Goal: Information Seeking & Learning: Find specific fact

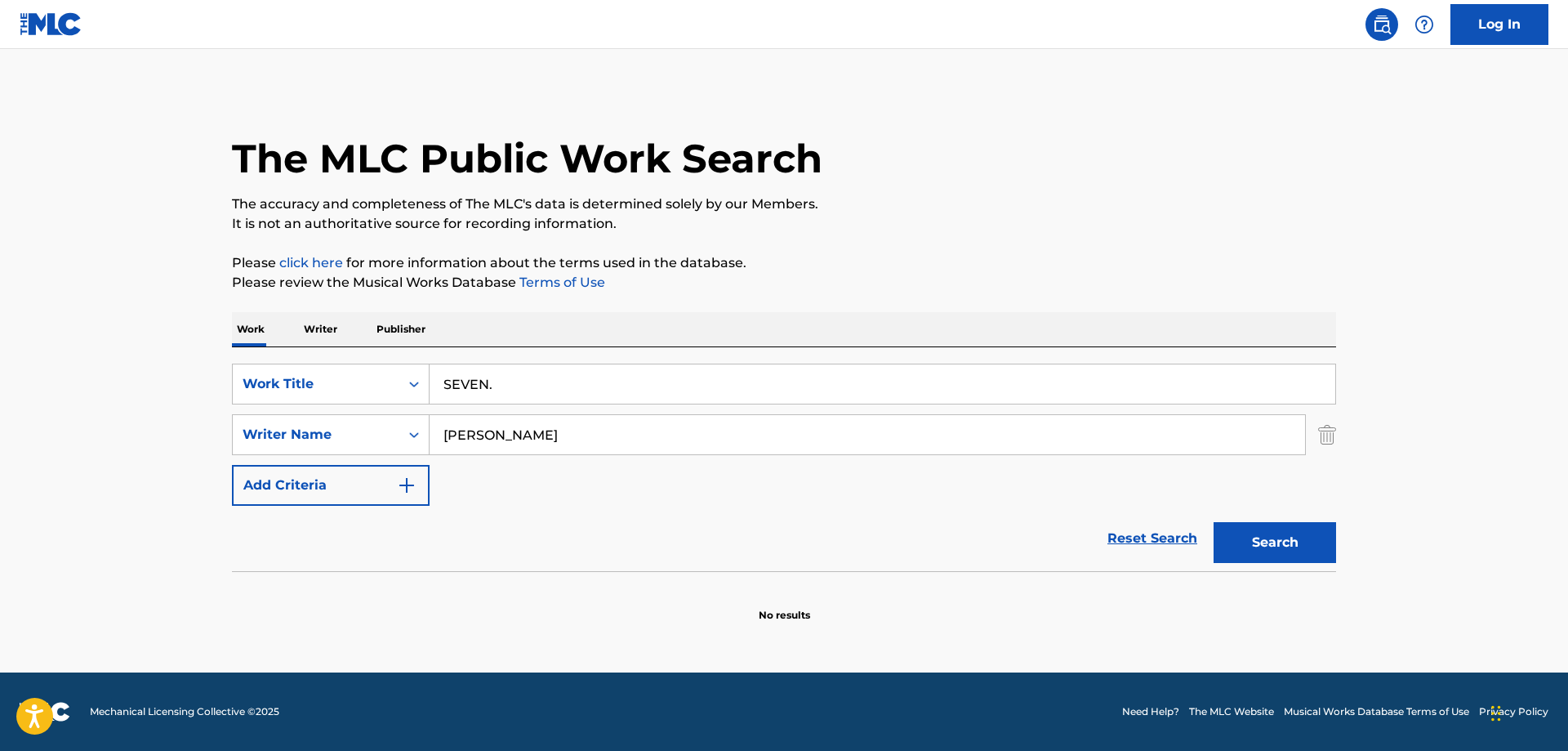
click at [531, 382] on input "SEVEN." at bounding box center [882, 384] width 906 height 39
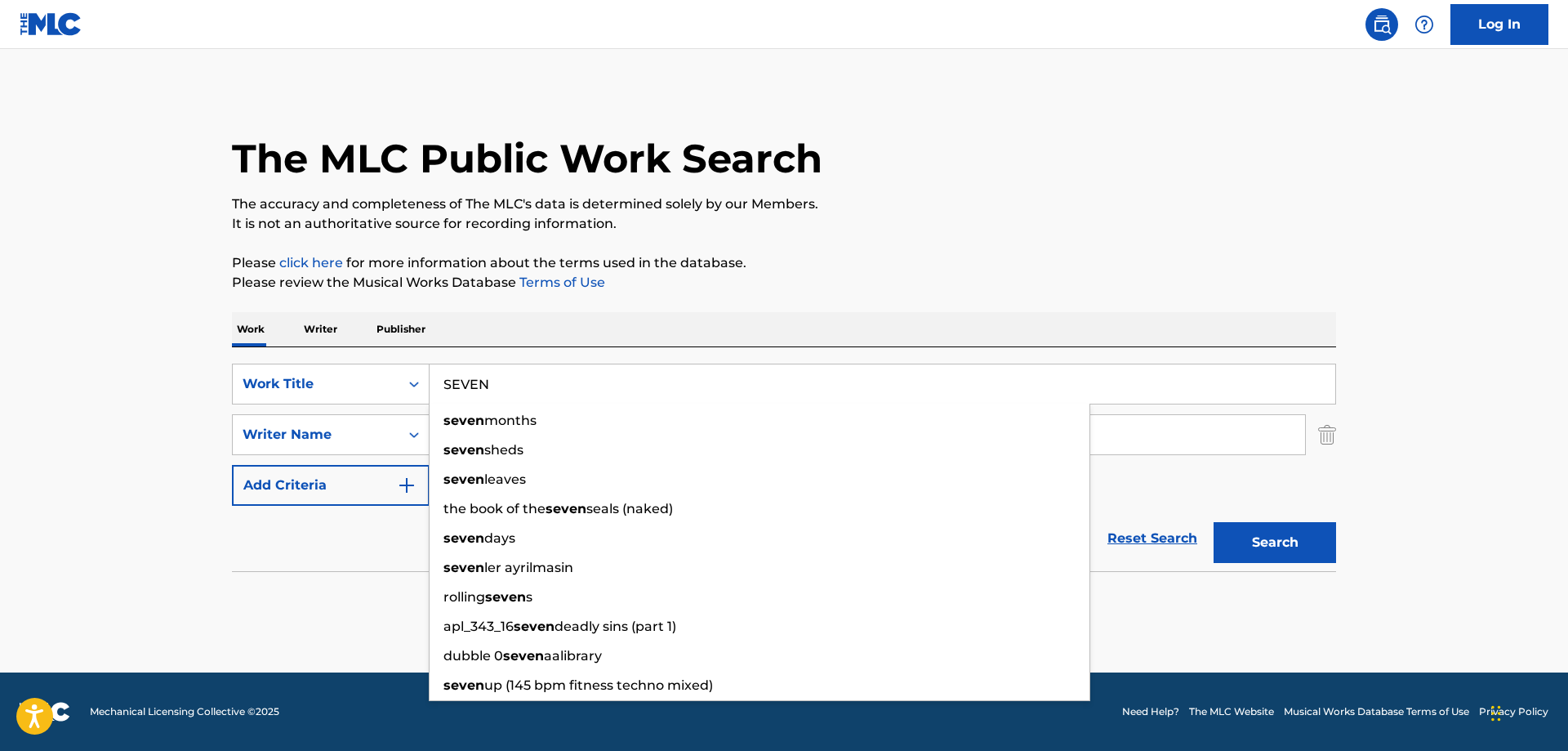
type input "SEVEN"
click at [1283, 539] on button "Search" at bounding box center [1275, 543] width 123 height 41
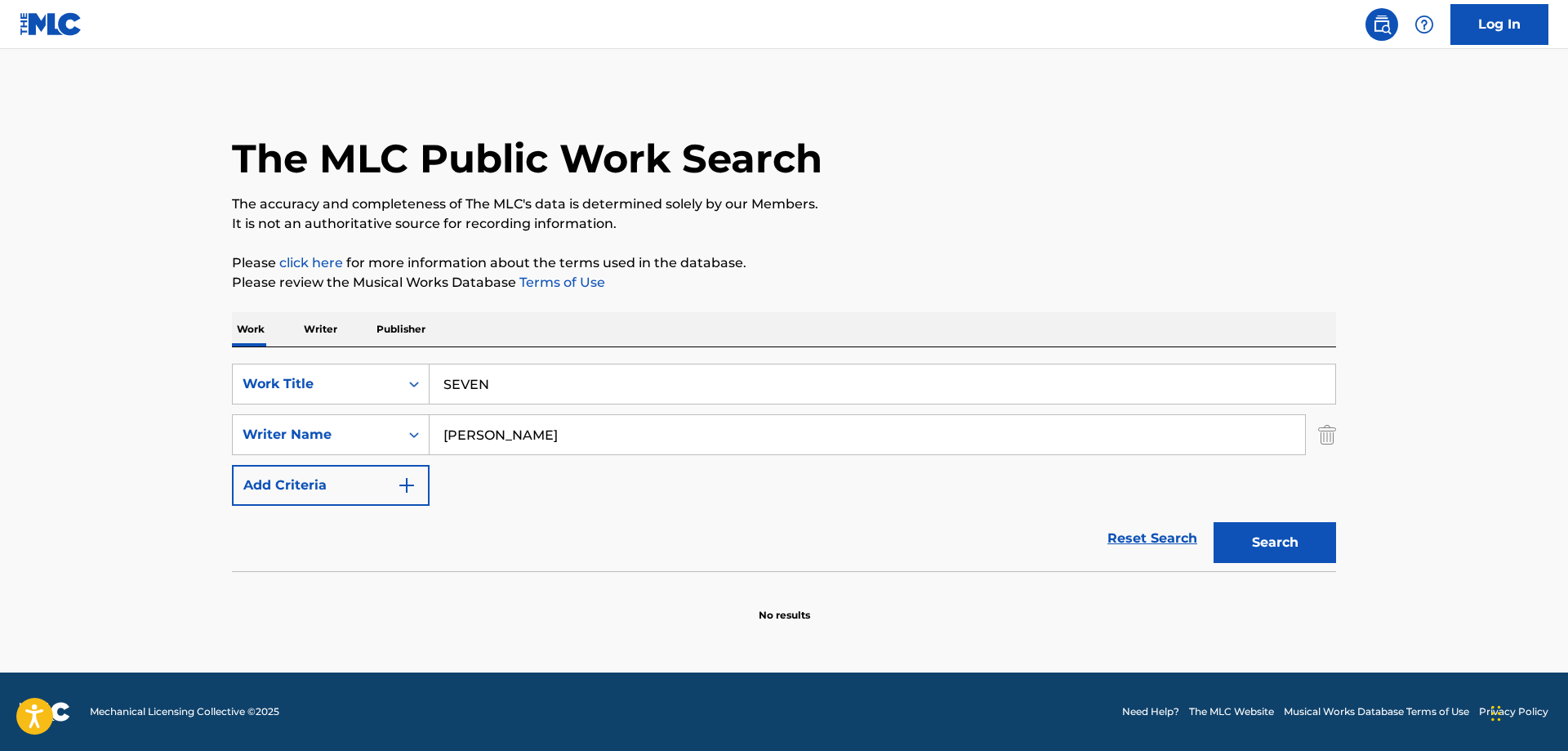
click at [1271, 542] on button "Search" at bounding box center [1275, 543] width 123 height 41
drag, startPoint x: 521, startPoint y: 441, endPoint x: 175, endPoint y: 424, distance: 346.4
click at [429, 425] on input "[PERSON_NAME]" at bounding box center [867, 434] width 875 height 39
click at [1287, 540] on button "Search" at bounding box center [1275, 543] width 123 height 41
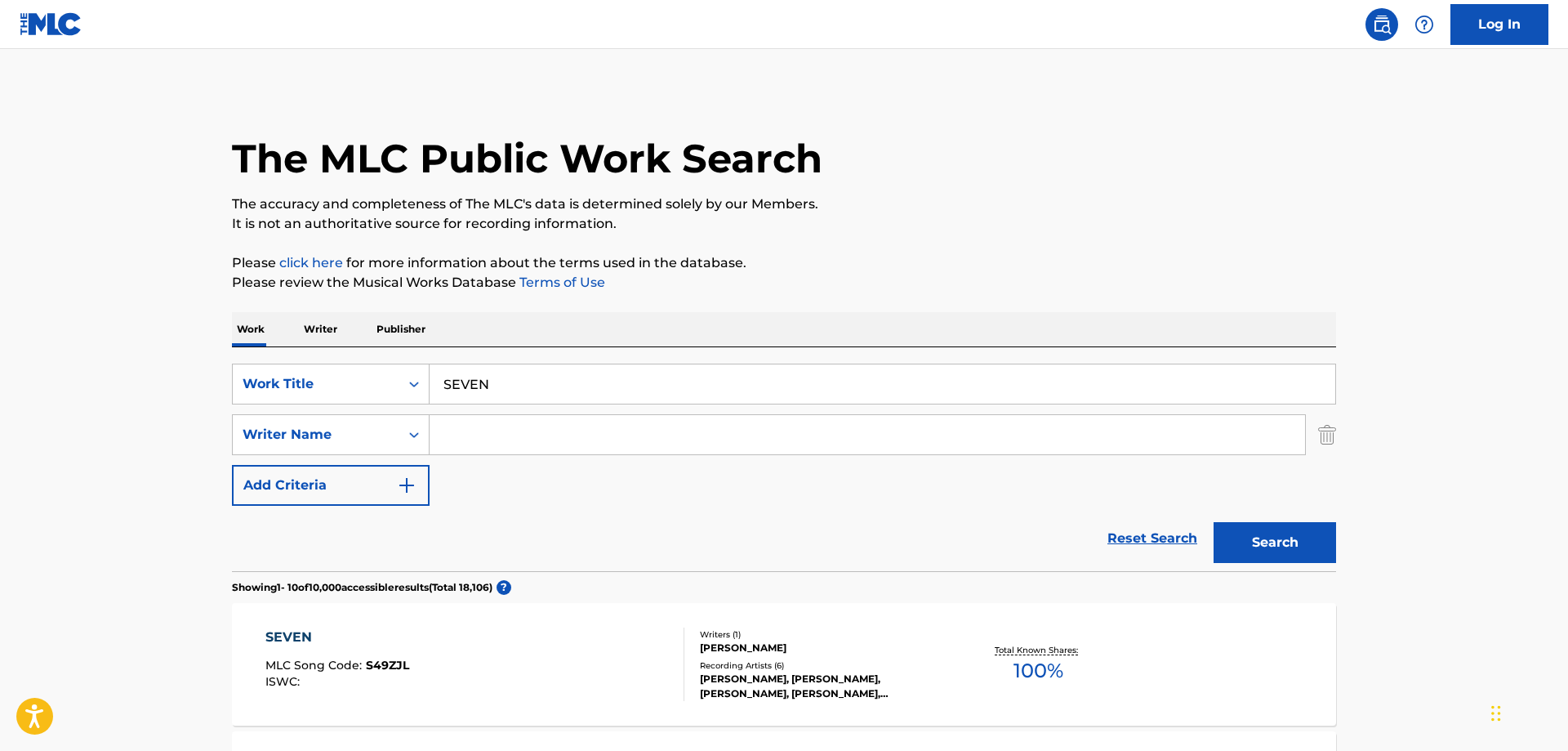
click at [541, 424] on input "Search Form" at bounding box center [867, 434] width 875 height 39
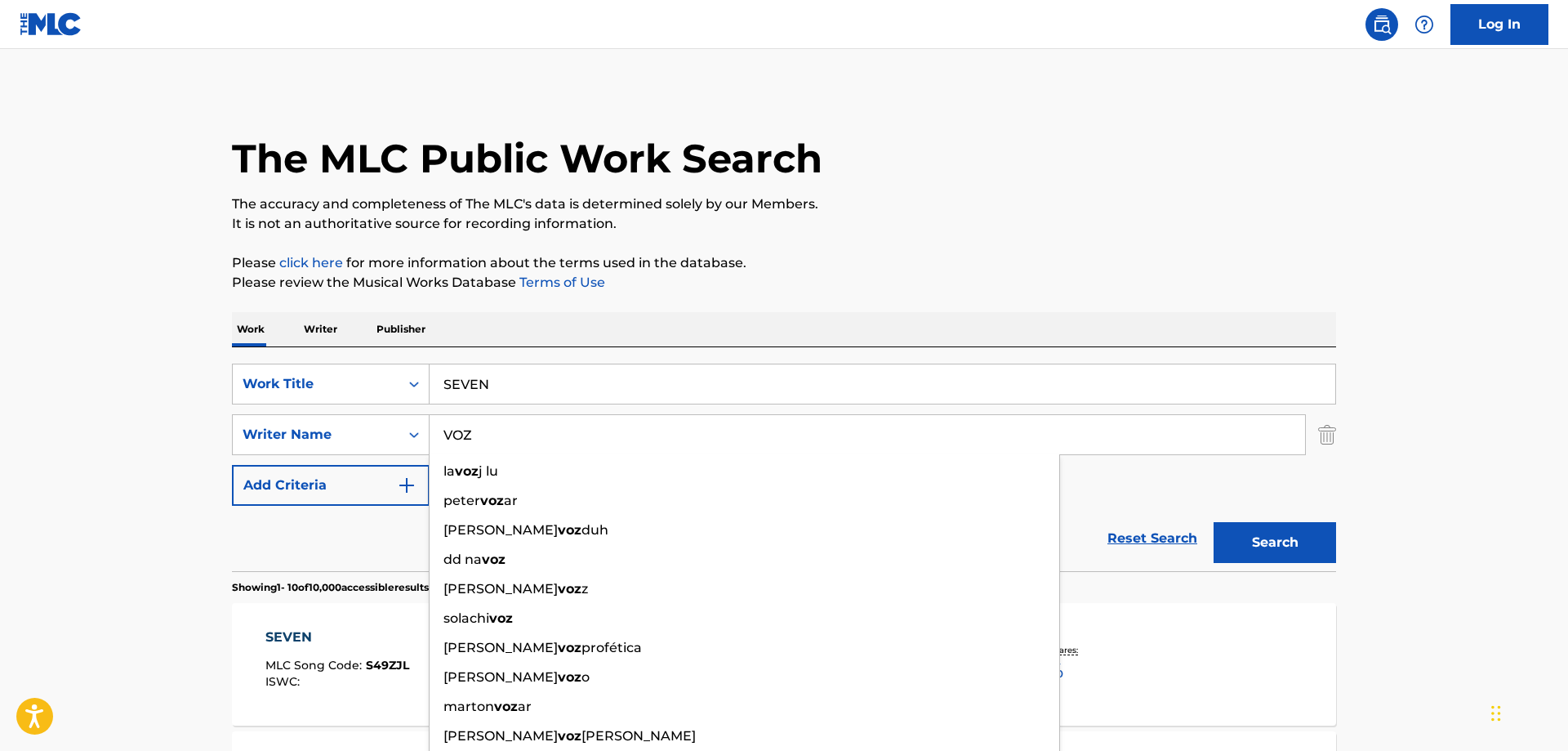
type input "VOZ"
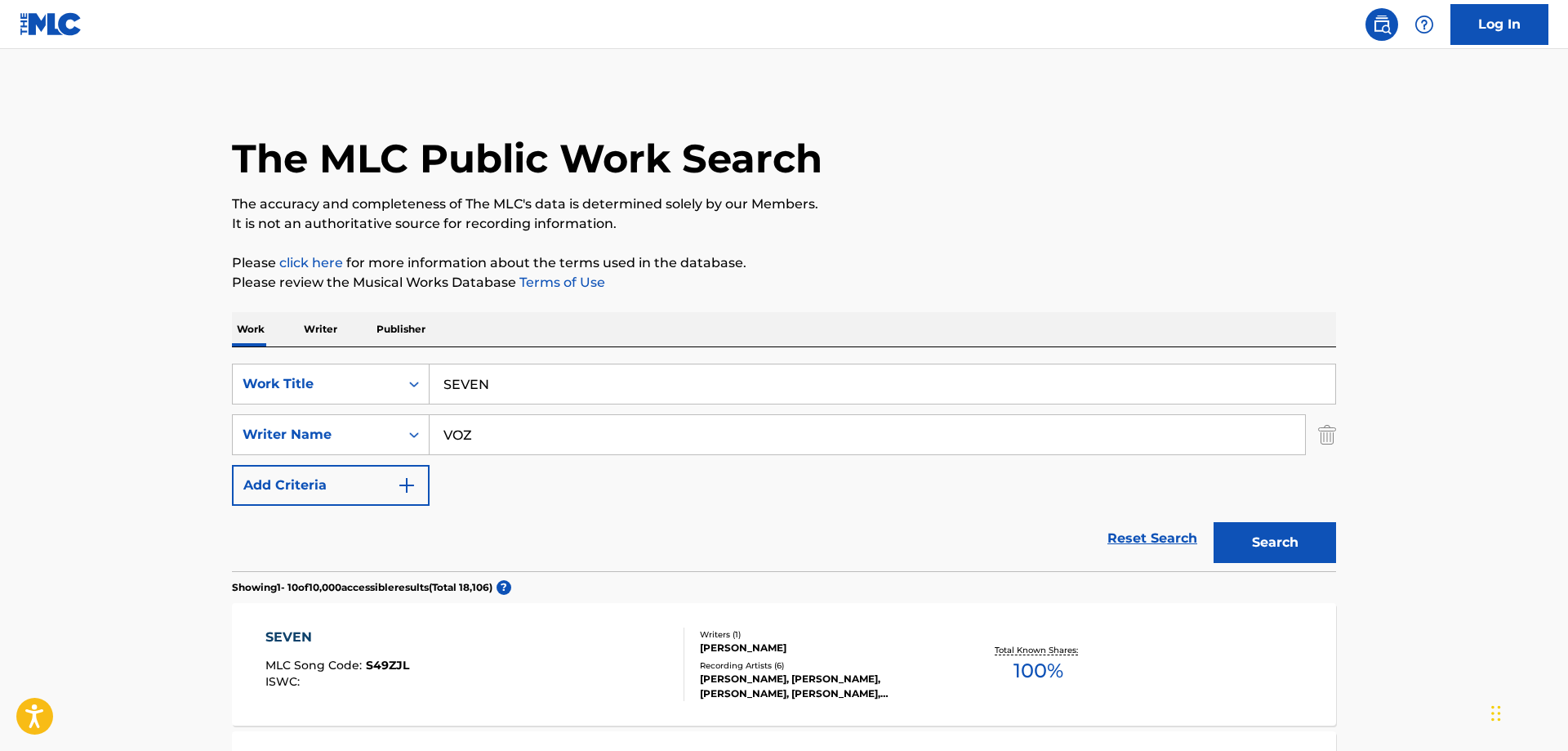
click at [1276, 547] on button "Search" at bounding box center [1275, 543] width 123 height 41
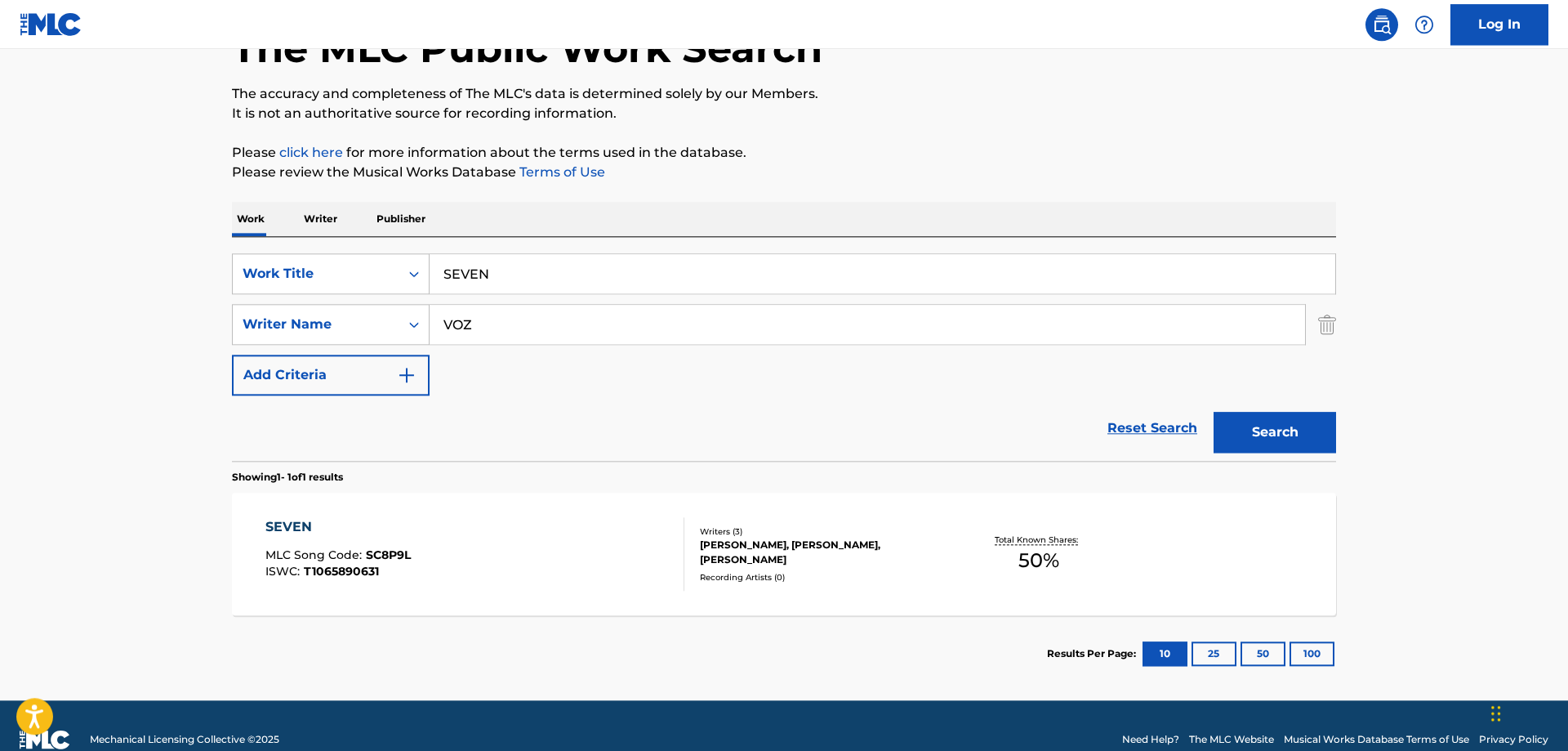
scroll to position [138, 0]
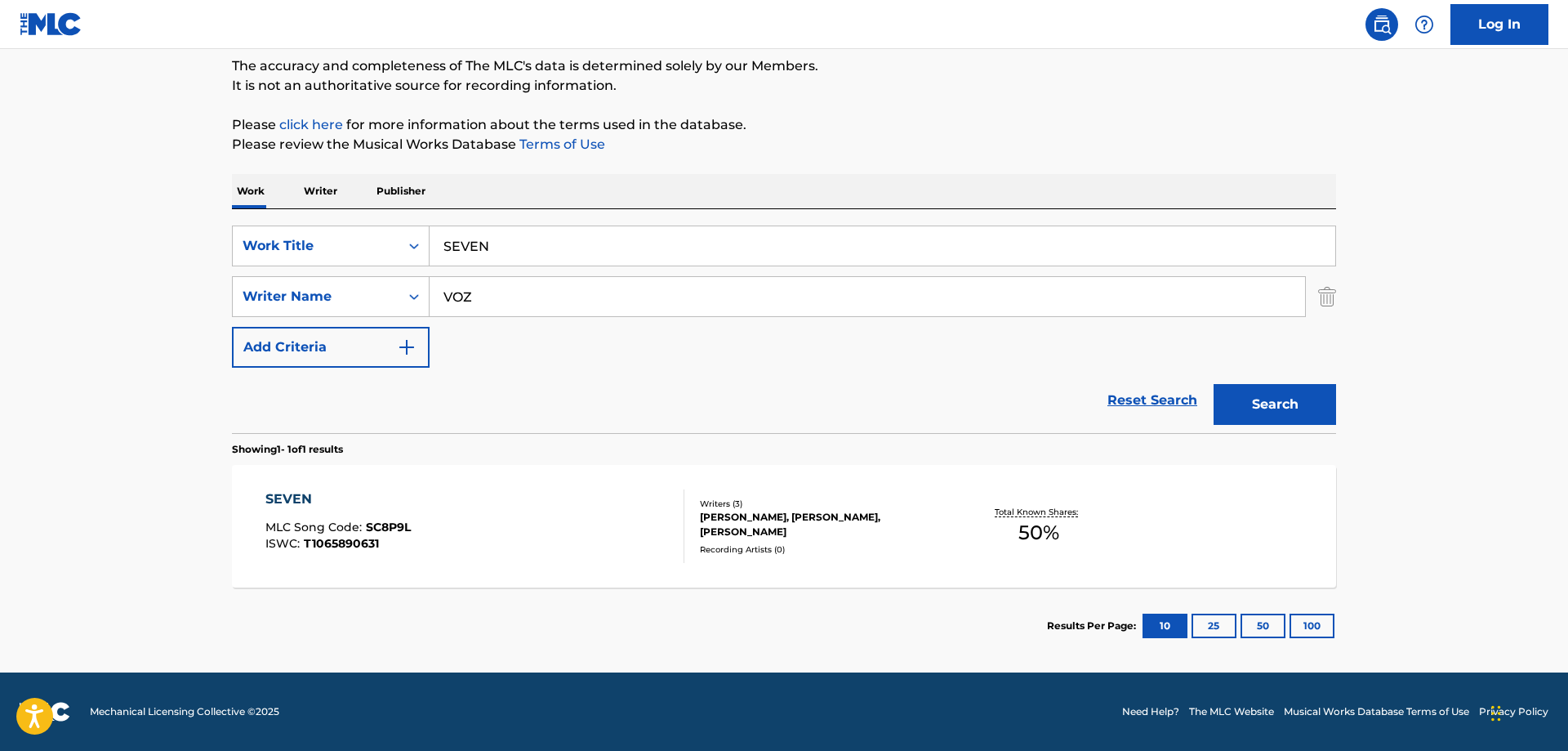
click at [276, 499] on div "SEVEN" at bounding box center [338, 499] width 146 height 20
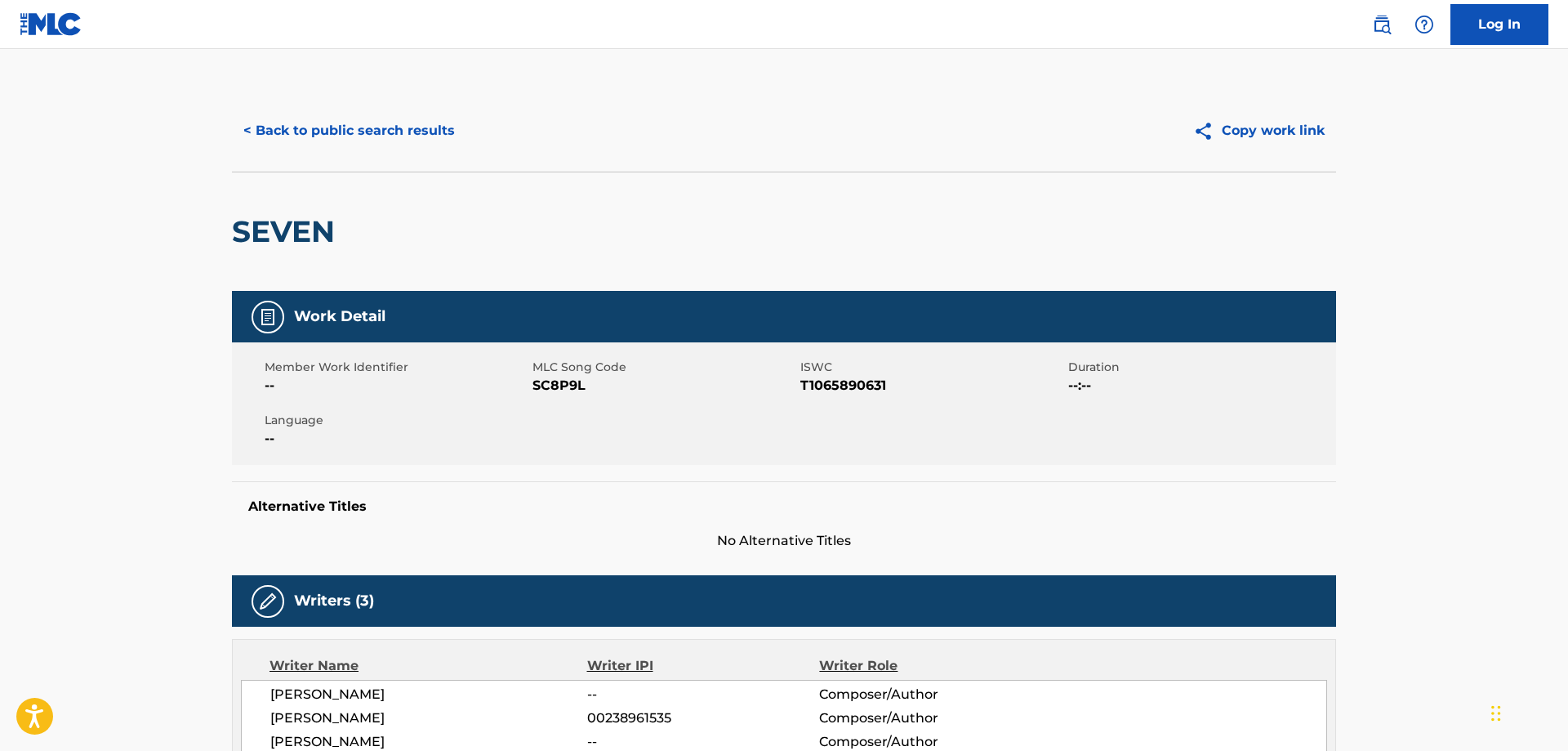
click at [554, 384] on span "SC8P9L" at bounding box center [664, 386] width 264 height 20
copy span "SC8P9L"
click at [828, 380] on span "T1065890631" at bounding box center [932, 386] width 264 height 20
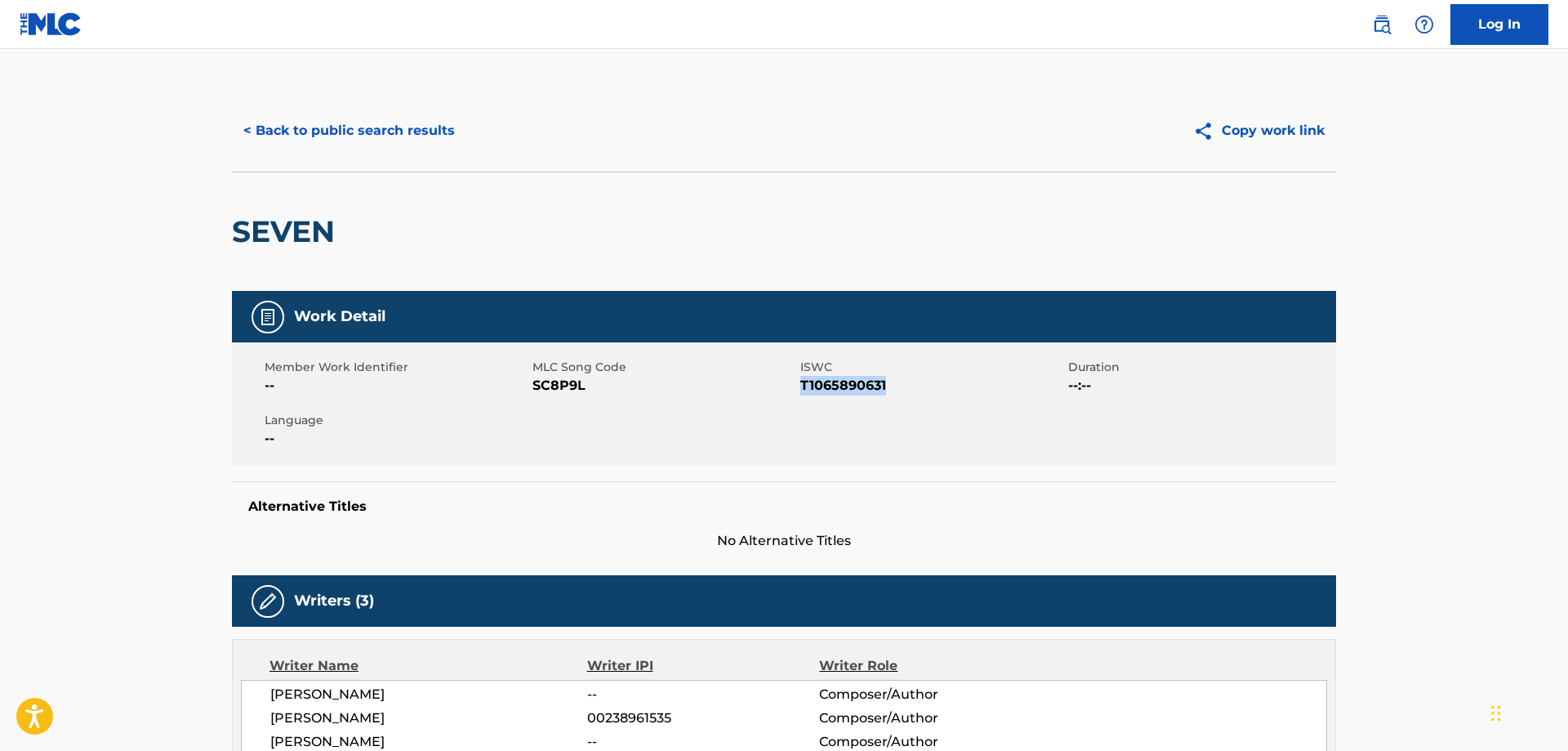
copy span "T1065890631"
click at [550, 374] on span "MLC Song Code" at bounding box center [664, 367] width 264 height 17
click at [550, 381] on span "SC8P9L" at bounding box center [664, 386] width 264 height 20
copy span "SC8P9L"
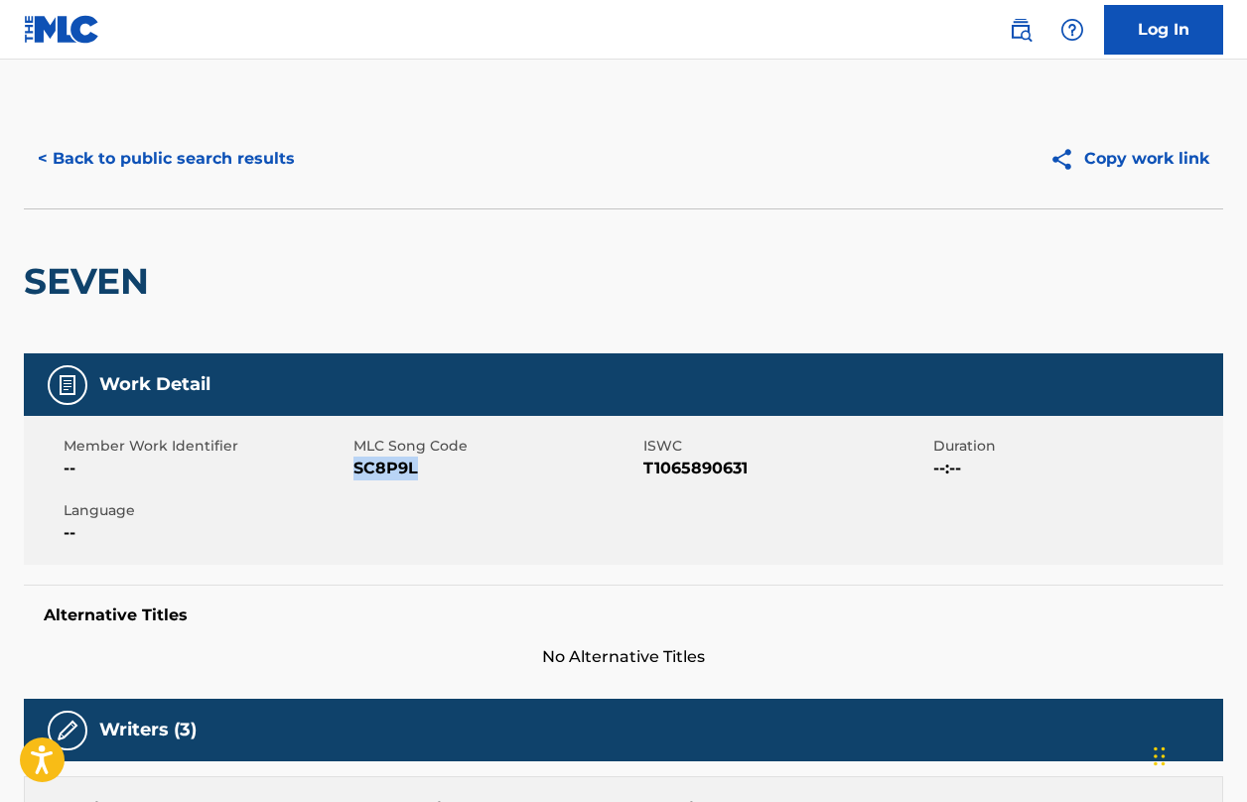
click at [167, 147] on button "< Back to public search results" at bounding box center [166, 159] width 285 height 50
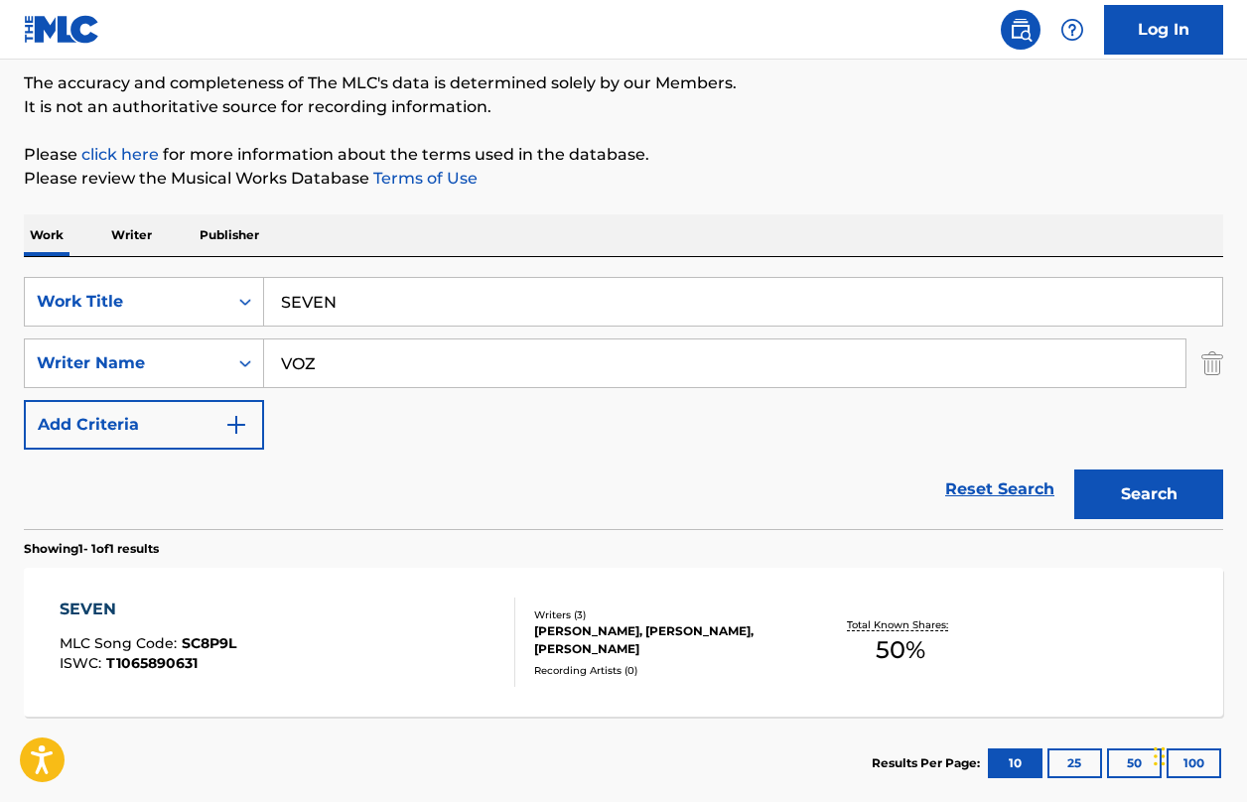
drag, startPoint x: 29, startPoint y: 288, endPoint x: -36, endPoint y: 280, distance: 65.0
click at [264, 280] on input "SEVEN" at bounding box center [743, 302] width 958 height 48
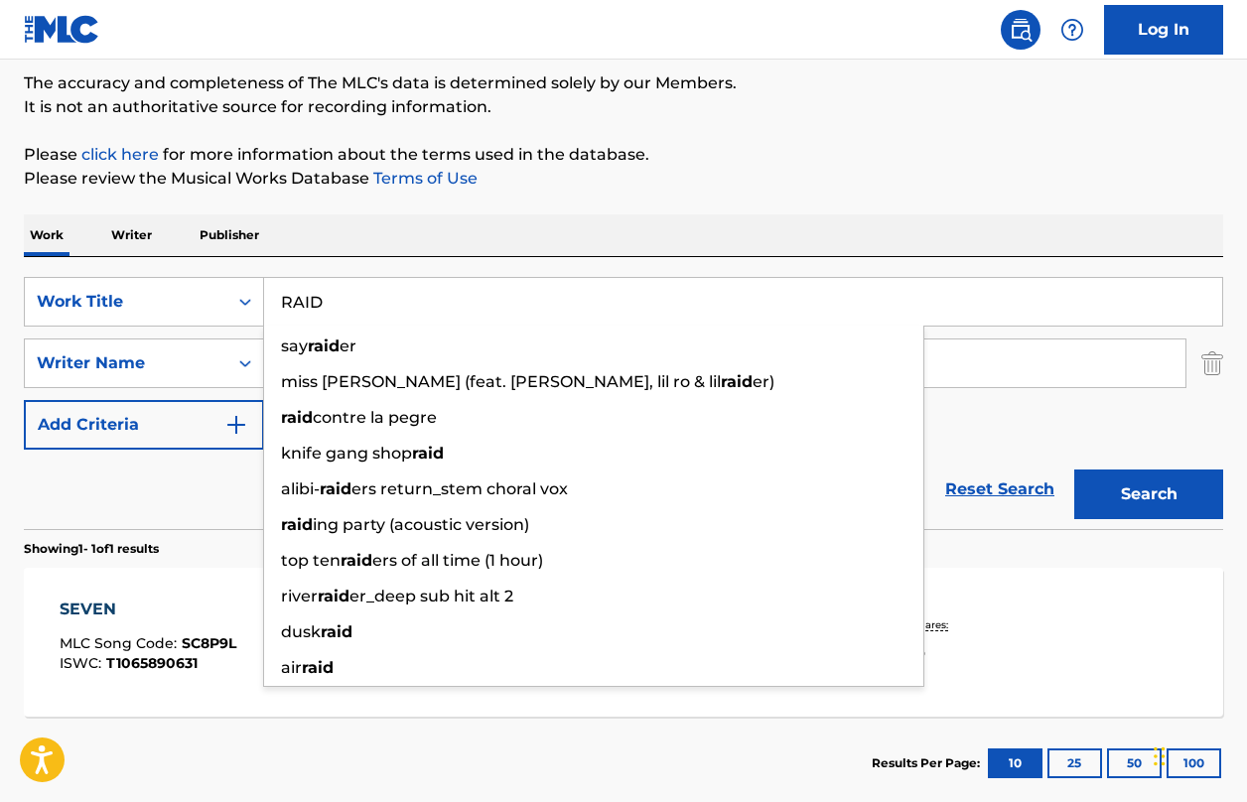
type input "RAID"
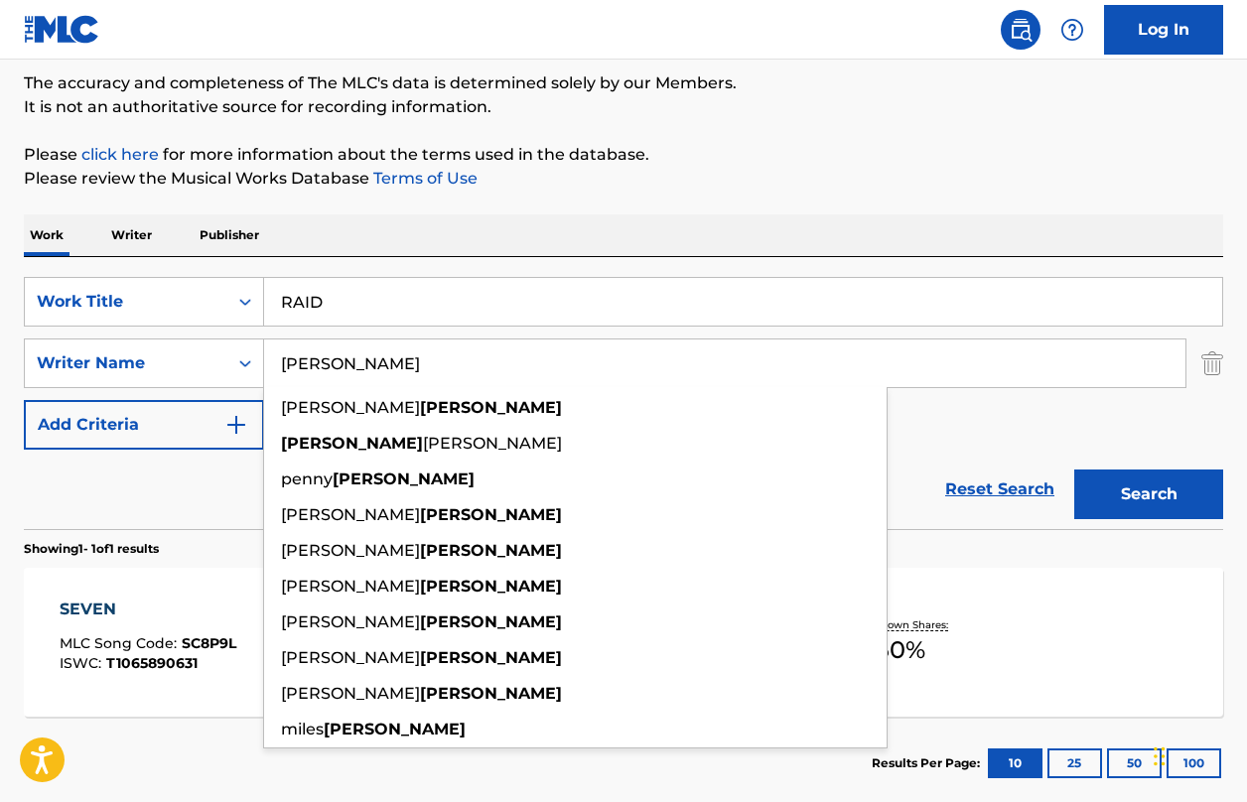
click at [1074, 470] on button "Search" at bounding box center [1148, 495] width 149 height 50
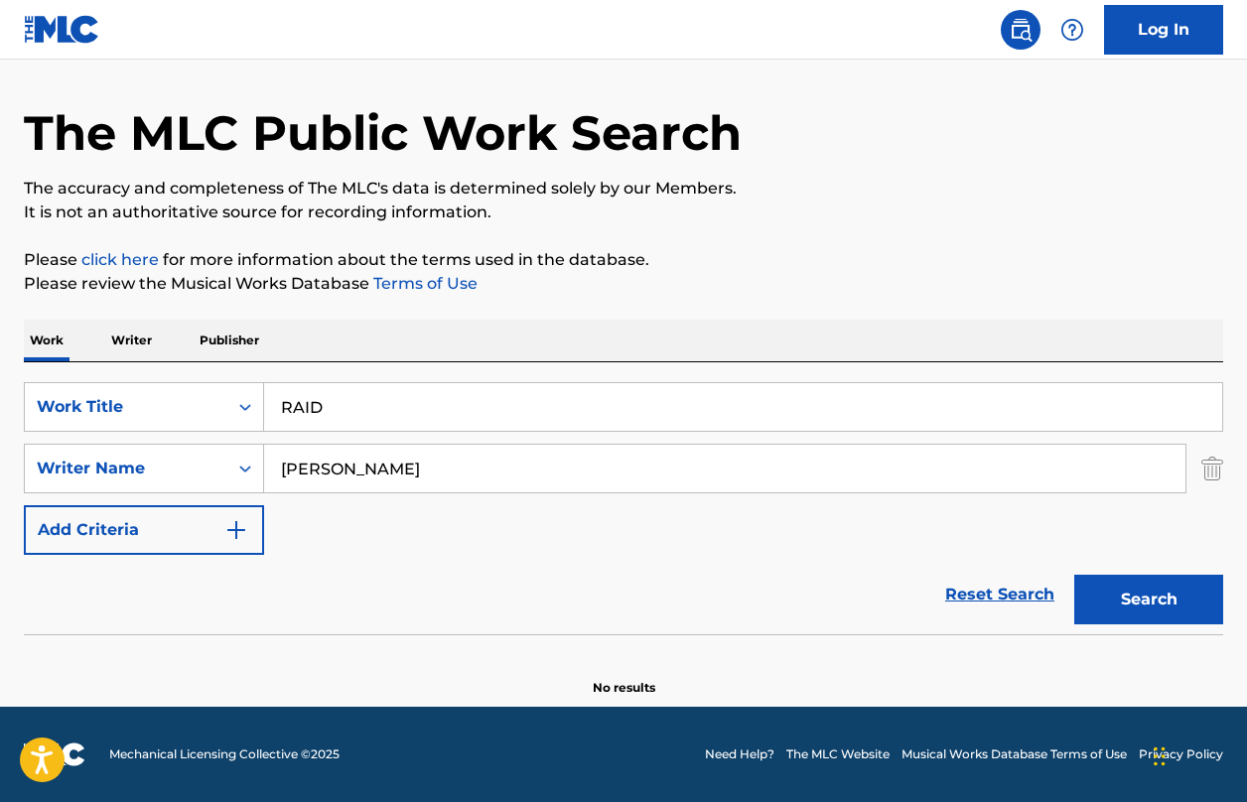
scroll to position [60, 0]
drag, startPoint x: 403, startPoint y: 469, endPoint x: -148, endPoint y: 425, distance: 552.8
click at [264, 445] on input "[PERSON_NAME]" at bounding box center [724, 469] width 921 height 48
type input "NK4"
click at [1074, 575] on button "Search" at bounding box center [1148, 600] width 149 height 50
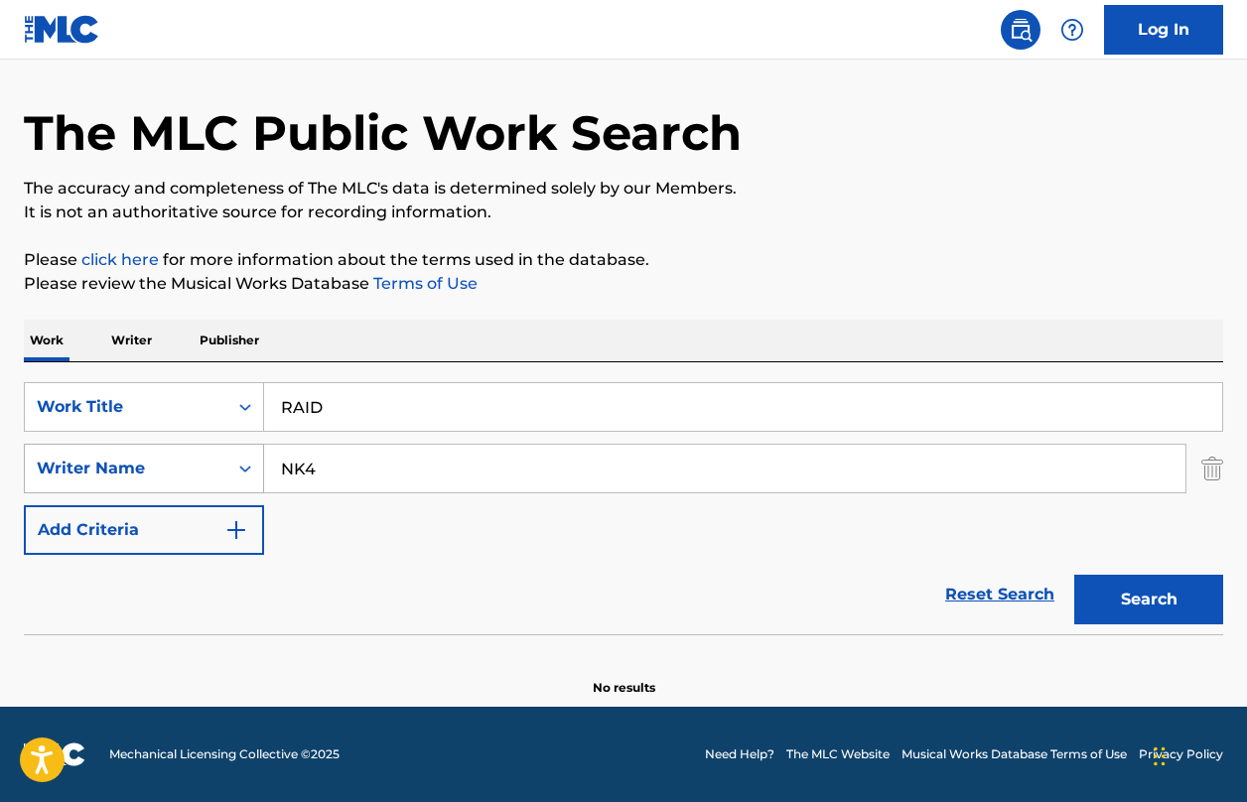
click at [264, 467] on input "NK4" at bounding box center [724, 469] width 921 height 48
click at [1074, 575] on button "Search" at bounding box center [1148, 600] width 149 height 50
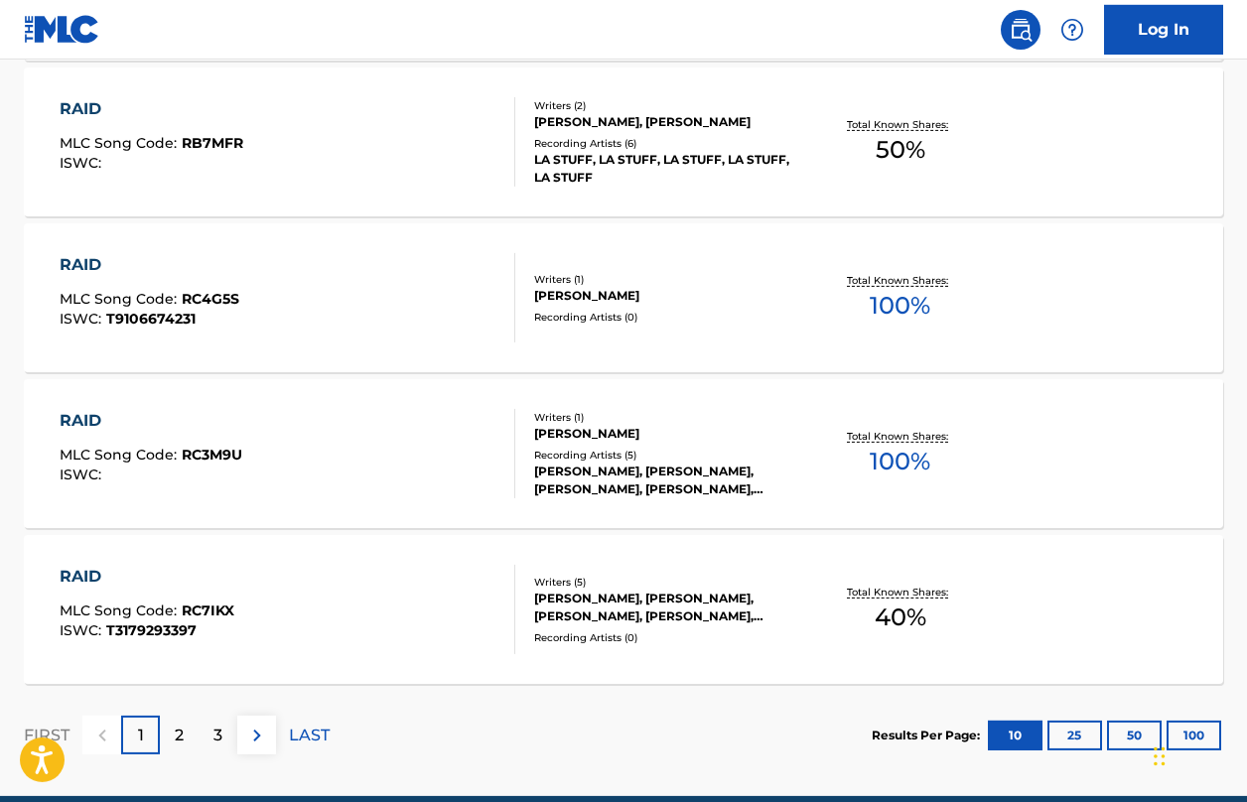
scroll to position [1680, 0]
